Goal: Navigation & Orientation: Find specific page/section

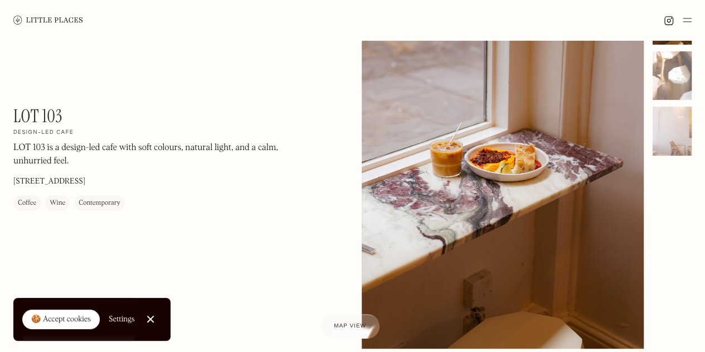
scroll to position [103, 0]
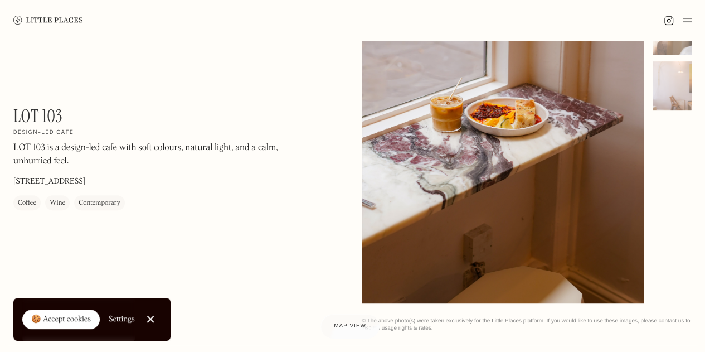
click at [150, 322] on link "Close Cookie Popup" at bounding box center [150, 319] width 22 height 22
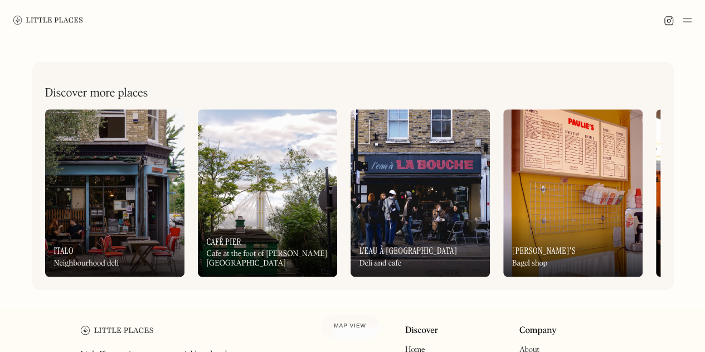
scroll to position [402, 0]
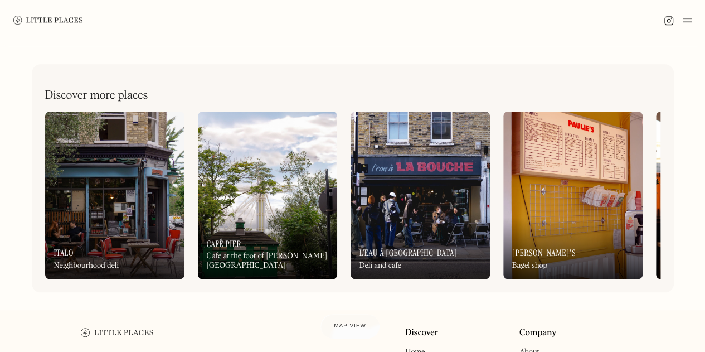
click at [127, 218] on div "On Our Radar Italo Neighbourhood deli" at bounding box center [114, 247] width 139 height 61
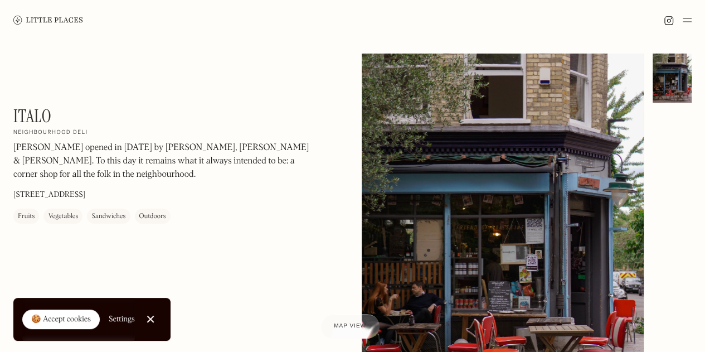
click at [687, 22] on img at bounding box center [686, 19] width 9 height 13
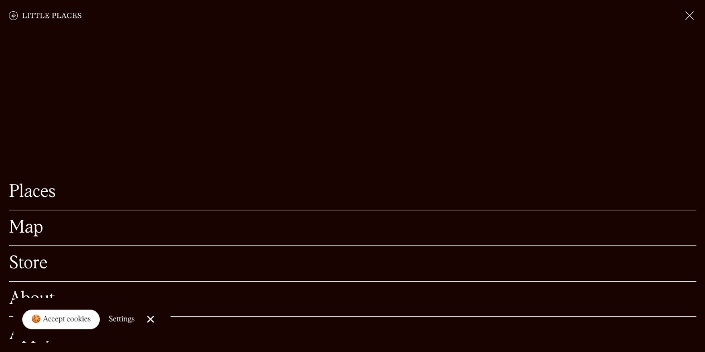
click at [48, 183] on link "Places" at bounding box center [352, 191] width 687 height 17
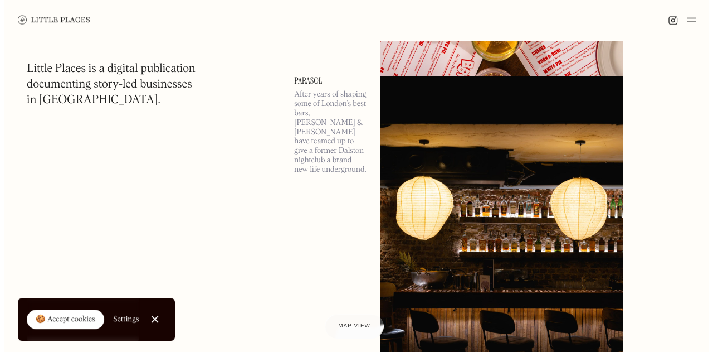
scroll to position [1073, 0]
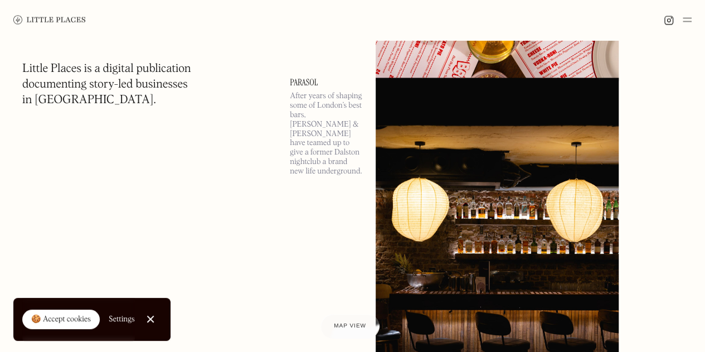
click at [520, 202] on img at bounding box center [496, 253] width 243 height 351
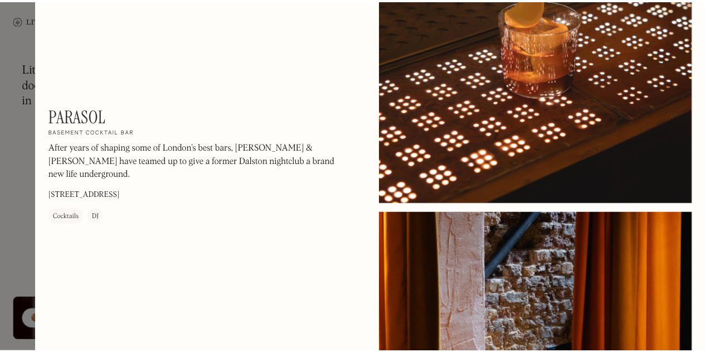
scroll to position [421, 0]
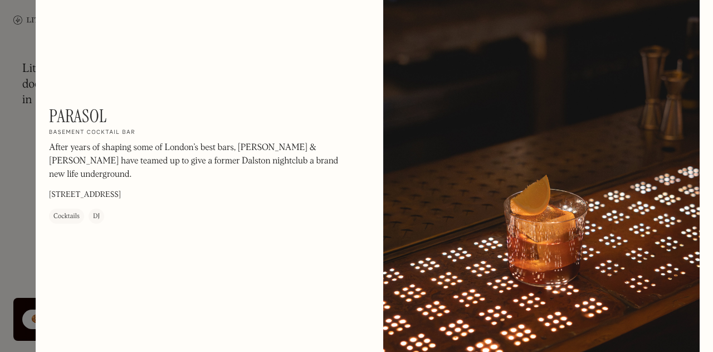
click at [3, 151] on div at bounding box center [356, 176] width 713 height 352
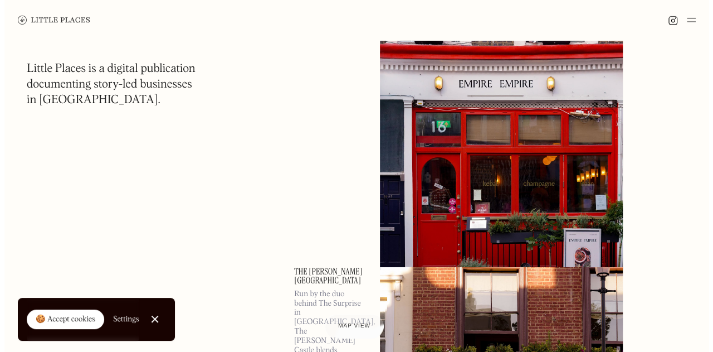
scroll to position [1931, 0]
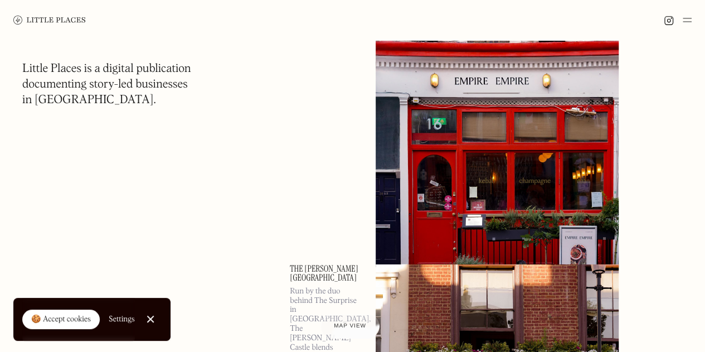
click at [449, 187] on img at bounding box center [496, 91] width 243 height 351
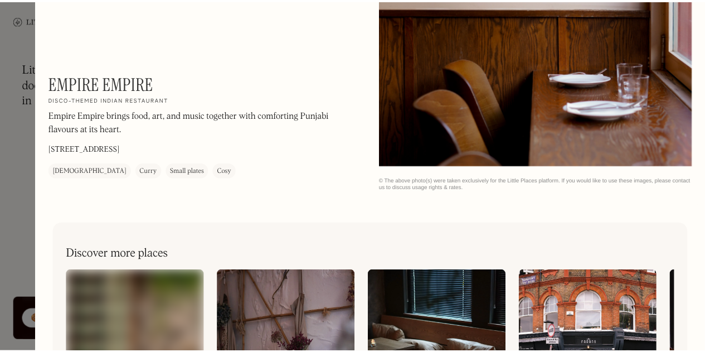
scroll to position [1418, 0]
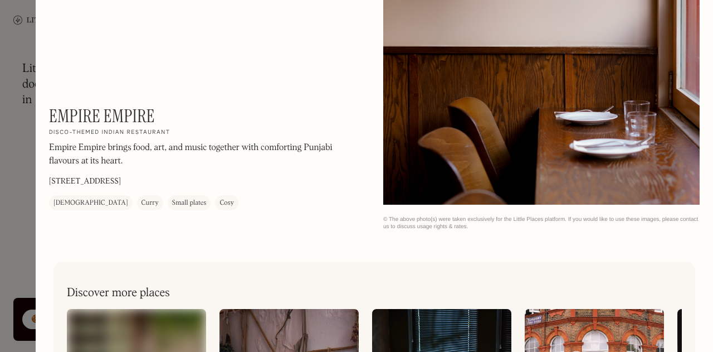
click at [30, 182] on div at bounding box center [356, 176] width 713 height 352
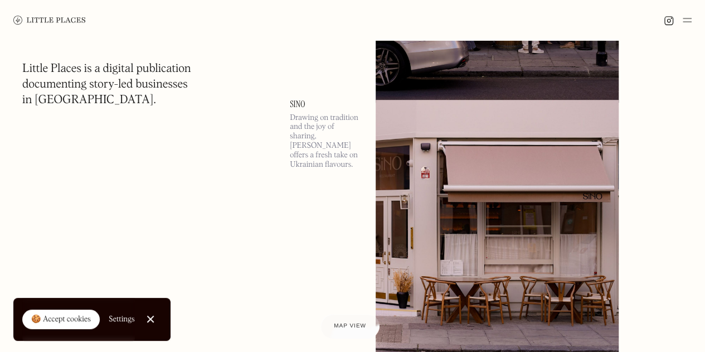
scroll to position [2445, 0]
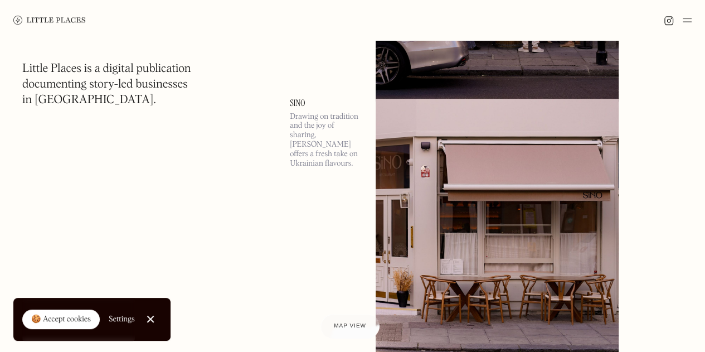
drag, startPoint x: 273, startPoint y: 164, endPoint x: 255, endPoint y: 164, distance: 17.8
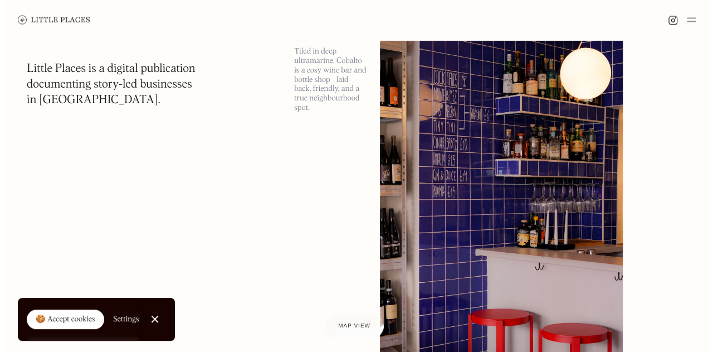
scroll to position [3207, 0]
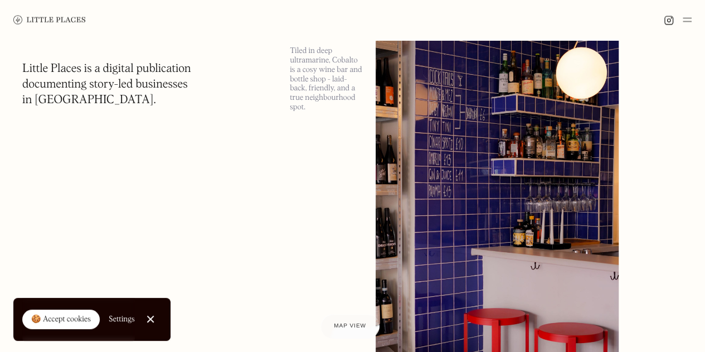
click at [475, 145] on img at bounding box center [496, 208] width 243 height 351
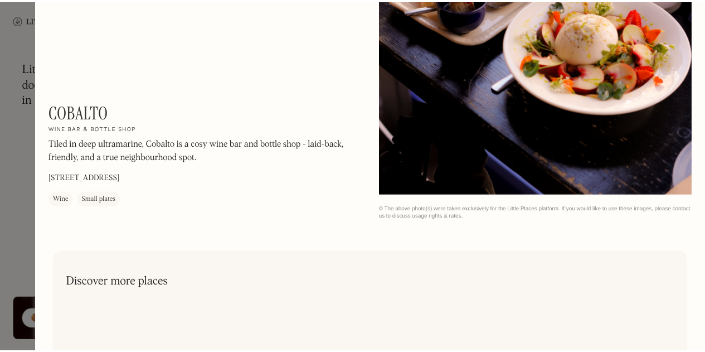
scroll to position [1031, 0]
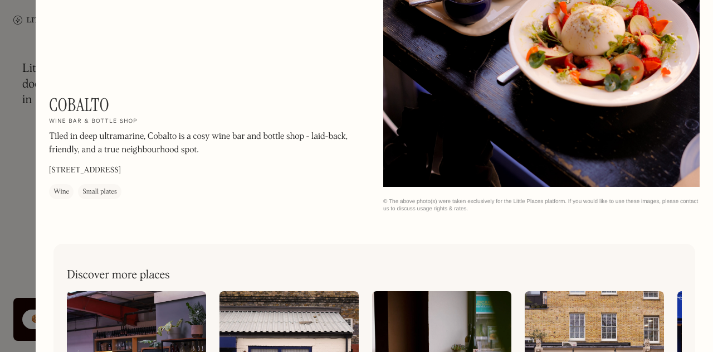
click at [17, 147] on div at bounding box center [356, 176] width 713 height 352
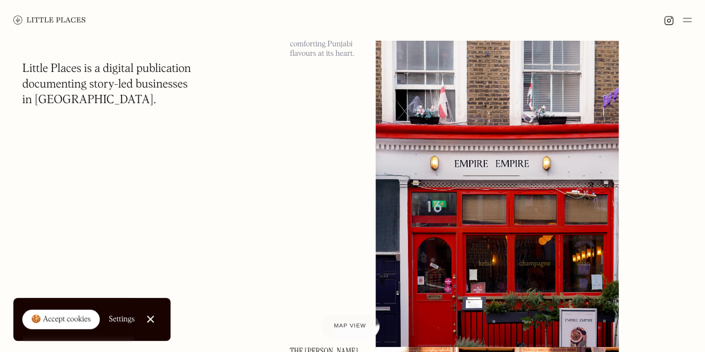
scroll to position [1852, 0]
